Goal: Task Accomplishment & Management: Complete application form

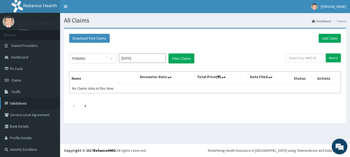
click at [15, 103] on link "Validations" at bounding box center [30, 102] width 60 height 11
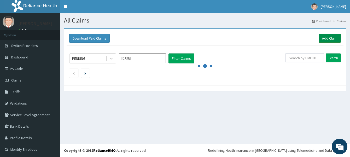
click at [319, 38] on link "Add Claim" at bounding box center [330, 38] width 22 height 9
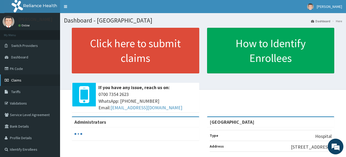
click at [14, 80] on span "Claims" at bounding box center [16, 80] width 10 height 5
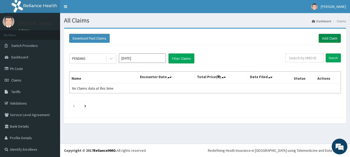
click at [319, 34] on link "Add Claim" at bounding box center [330, 38] width 22 height 9
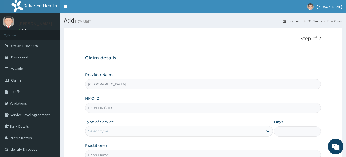
type input "[GEOGRAPHIC_DATA]"
click at [93, 131] on div "Select type" at bounding box center [98, 130] width 20 height 5
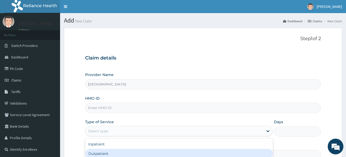
click at [89, 154] on div "Outpatient" at bounding box center [179, 152] width 188 height 9
type input "1"
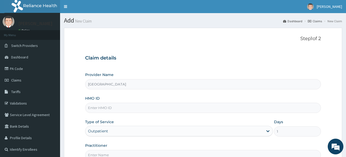
click at [95, 110] on input "HMO ID" at bounding box center [203, 107] width 236 height 10
paste input "OKB/10197/A"
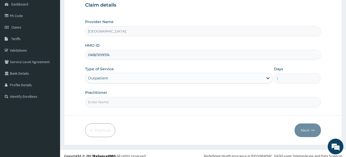
scroll to position [58, 0]
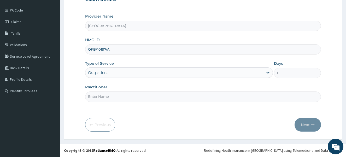
type input "OKB/10197/A"
click at [100, 97] on input "Practitioner" at bounding box center [203, 96] width 236 height 10
type input "Dr [PERSON_NAME]"
click at [302, 125] on button "Next" at bounding box center [308, 125] width 26 height 14
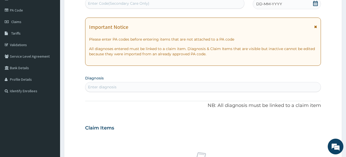
click at [275, 4] on span "DD-MM-YYYY" at bounding box center [269, 3] width 26 height 5
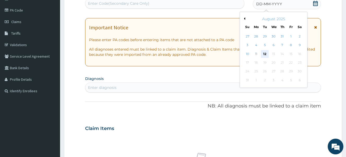
click at [266, 53] on div "12" at bounding box center [265, 54] width 8 height 8
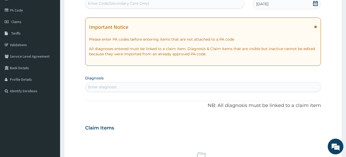
click at [107, 88] on div "Enter diagnosis" at bounding box center [102, 86] width 28 height 5
click at [107, 90] on div "Enter diagnosis" at bounding box center [203, 87] width 236 height 8
click at [104, 86] on div "Enter diagnosis" at bounding box center [102, 86] width 28 height 5
type input "[MEDICAL_DATA]"
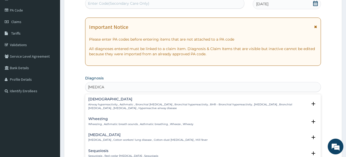
click at [106, 106] on p "Airway hyperreactivity , Asthmatic , Bronchial [MEDICAL_DATA] , Bronchial hyper…" at bounding box center [198, 106] width 220 height 8
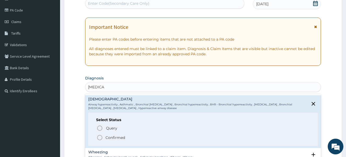
click at [99, 137] on icon "status option filled" at bounding box center [100, 137] width 6 height 6
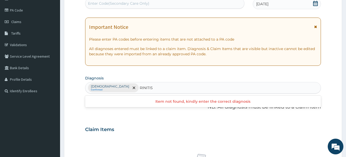
click at [140, 88] on input "RINITIS" at bounding box center [147, 87] width 14 height 5
type input "[MEDICAL_DATA]"
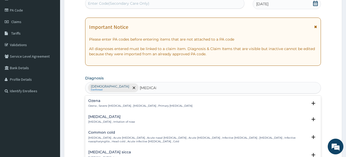
click at [103, 119] on div "[MEDICAL_DATA] [MEDICAL_DATA] , Irritation of nose" at bounding box center [111, 118] width 47 height 9
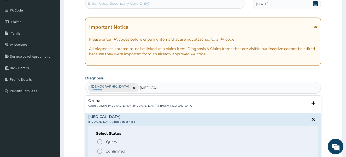
click at [99, 150] on icon "status option filled" at bounding box center [100, 151] width 6 height 6
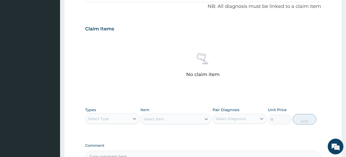
scroll to position [163, 0]
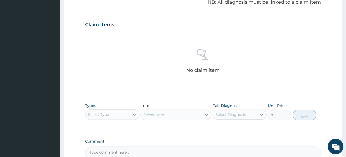
click at [135, 113] on icon at bounding box center [134, 114] width 5 height 5
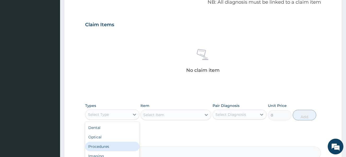
click at [107, 148] on div "Procedures" at bounding box center [112, 145] width 54 height 9
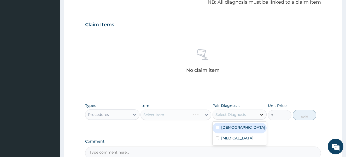
click at [261, 113] on icon at bounding box center [261, 114] width 5 height 5
click at [219, 127] on input "checkbox" at bounding box center [217, 126] width 3 height 3
checkbox input "true"
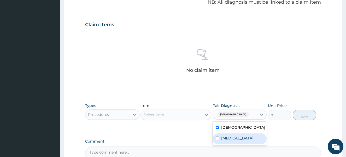
click at [218, 137] on input "checkbox" at bounding box center [217, 137] width 3 height 3
checkbox input "true"
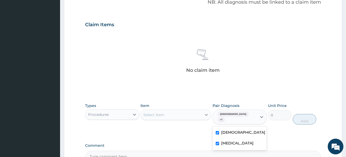
click at [206, 114] on icon at bounding box center [206, 114] width 5 height 5
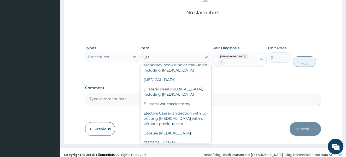
scroll to position [17, 0]
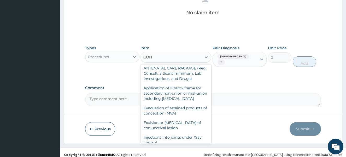
type input "CONS"
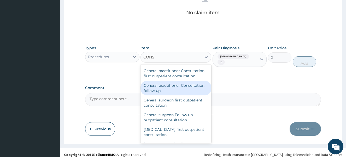
scroll to position [332, 0]
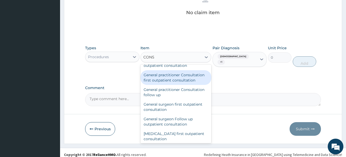
click at [177, 85] on div "General practitioner Consultation first outpatient consultation" at bounding box center [176, 77] width 71 height 15
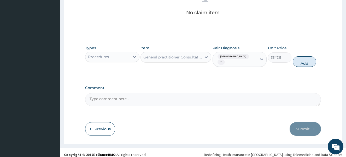
click at [302, 59] on button "Add" at bounding box center [305, 61] width 24 height 10
type input "0"
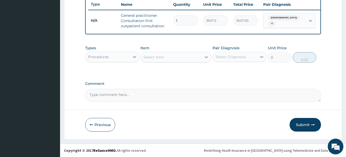
scroll to position [202, 0]
click at [135, 57] on icon at bounding box center [134, 57] width 3 height 2
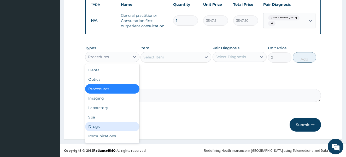
click at [103, 125] on div "Drugs" at bounding box center [112, 126] width 54 height 9
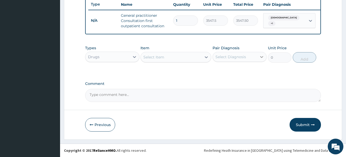
click at [261, 56] on icon at bounding box center [262, 57] width 3 height 2
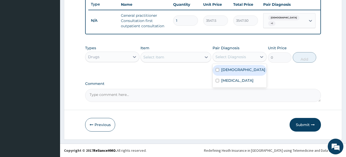
click at [217, 68] on input "checkbox" at bounding box center [217, 69] width 3 height 3
checkbox input "true"
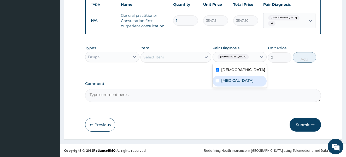
click at [217, 80] on input "checkbox" at bounding box center [217, 80] width 3 height 3
checkbox input "true"
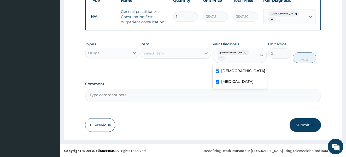
click at [206, 56] on icon at bounding box center [206, 52] width 5 height 5
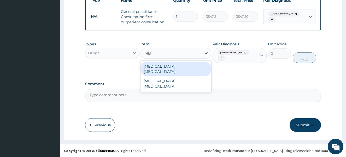
type input "INHA"
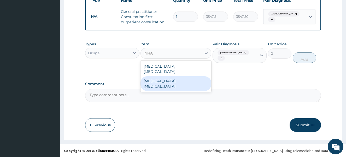
click at [173, 80] on div "[MEDICAL_DATA] [MEDICAL_DATA]" at bounding box center [176, 83] width 71 height 15
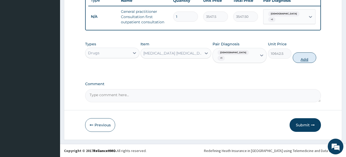
click at [303, 58] on button "Add" at bounding box center [305, 57] width 24 height 10
type input "0"
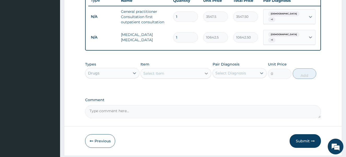
click at [204, 76] on div at bounding box center [206, 72] width 9 height 9
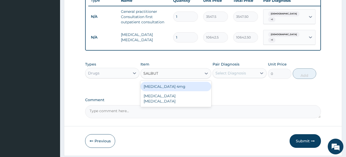
type input "SALBUTA"
click at [188, 89] on div "[MEDICAL_DATA] 4mg" at bounding box center [176, 86] width 71 height 9
type input "41.3875"
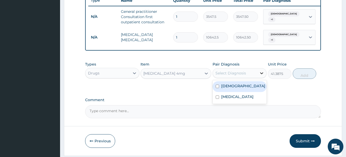
click at [261, 73] on icon at bounding box center [261, 72] width 5 height 5
click at [217, 88] on input "checkbox" at bounding box center [217, 85] width 3 height 3
checkbox input "true"
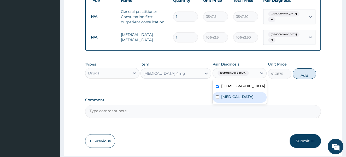
click at [217, 97] on input "checkbox" at bounding box center [217, 96] width 3 height 3
checkbox input "true"
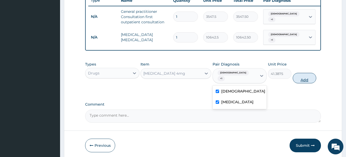
click at [301, 76] on button "Add" at bounding box center [305, 78] width 24 height 10
type input "0"
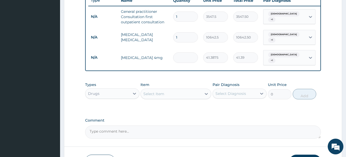
type input "0.00"
type input "1"
type input "41.39"
type input "15"
type input "620.81"
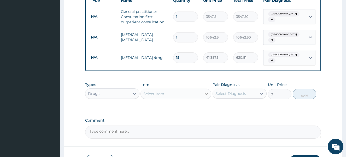
type input "15"
click at [205, 93] on icon at bounding box center [206, 93] width 5 height 5
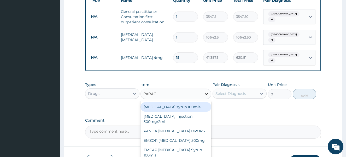
type input "PARACE"
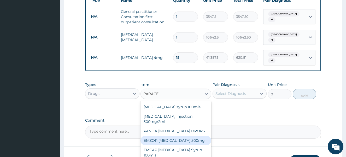
click at [200, 141] on div "EMZOR [MEDICAL_DATA] 500mg" at bounding box center [176, 139] width 71 height 9
type input "23.65"
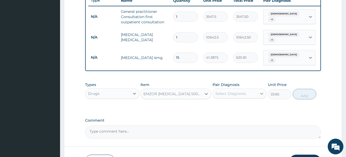
click at [261, 93] on icon at bounding box center [261, 93] width 5 height 5
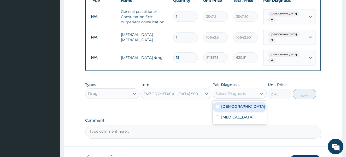
click at [217, 106] on input "checkbox" at bounding box center [217, 106] width 3 height 3
checkbox input "true"
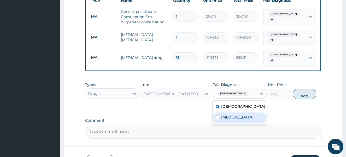
click at [217, 115] on input "checkbox" at bounding box center [217, 116] width 3 height 3
checkbox input "true"
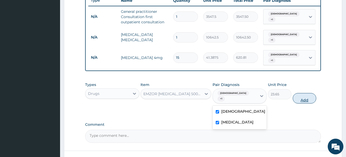
click at [301, 93] on button "Add" at bounding box center [305, 98] width 24 height 10
type input "0"
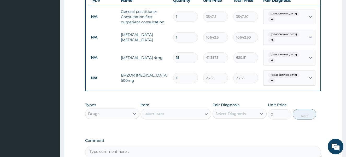
type input "0.00"
type input "2"
type input "47.30"
type input "20"
type input "473.00"
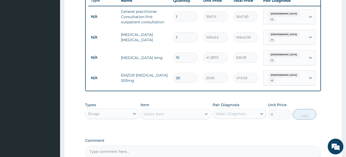
type input "20"
click at [205, 111] on icon at bounding box center [206, 113] width 5 height 5
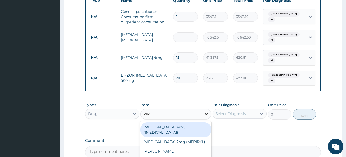
type input "PIRIT"
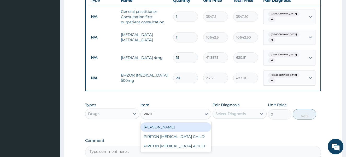
click at [179, 125] on div "[PERSON_NAME]" at bounding box center [176, 126] width 71 height 9
type input "23.65"
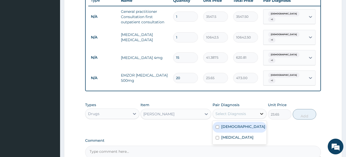
click at [259, 111] on icon at bounding box center [261, 113] width 5 height 5
click at [217, 125] on input "checkbox" at bounding box center [217, 126] width 3 height 3
checkbox input "true"
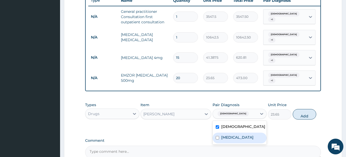
click at [217, 136] on input "checkbox" at bounding box center [217, 137] width 3 height 3
checkbox input "true"
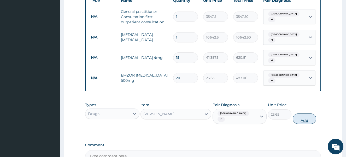
click at [304, 113] on button "Add" at bounding box center [305, 118] width 24 height 10
type input "0"
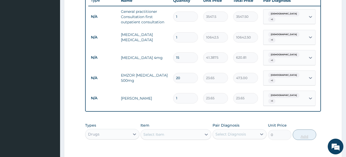
type input "0.00"
type input "5"
type input "118.25"
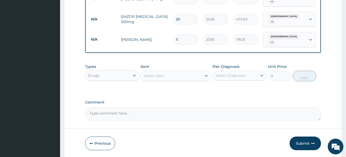
scroll to position [274, 0]
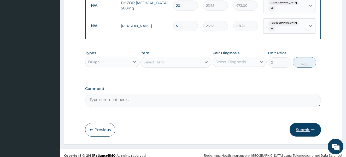
type input "5"
click at [302, 125] on button "Submit" at bounding box center [305, 130] width 31 height 14
